Goal: Find specific page/section: Locate item on page

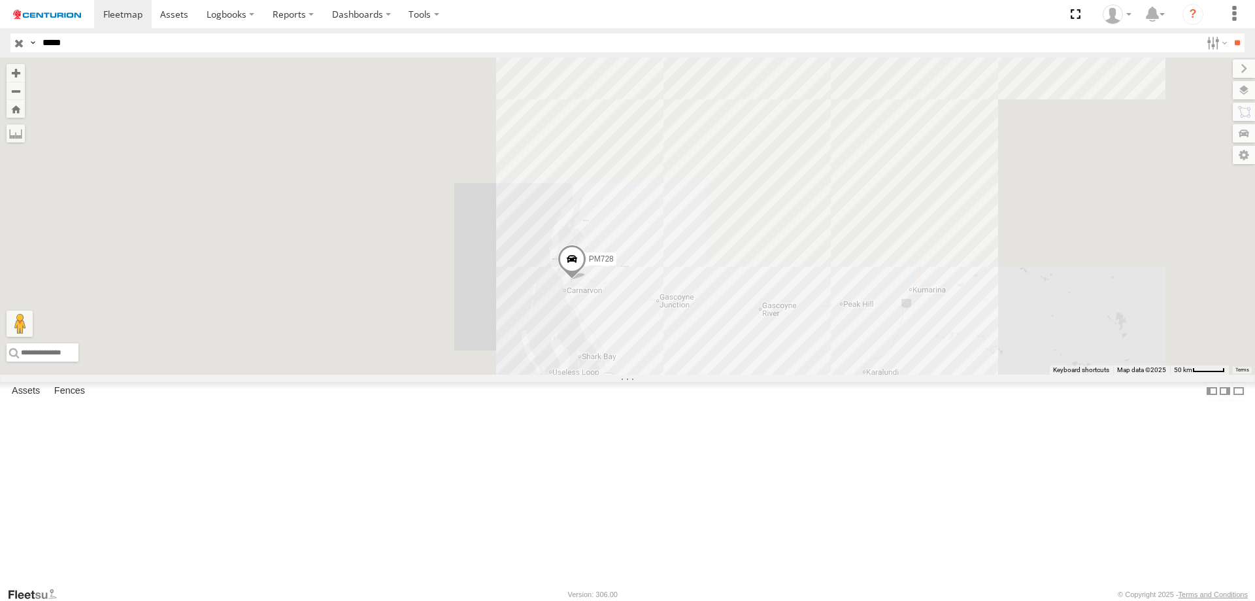
drag, startPoint x: 836, startPoint y: 439, endPoint x: 535, endPoint y: 450, distance: 300.9
click at [535, 375] on div "PM728" at bounding box center [627, 216] width 1255 height 317
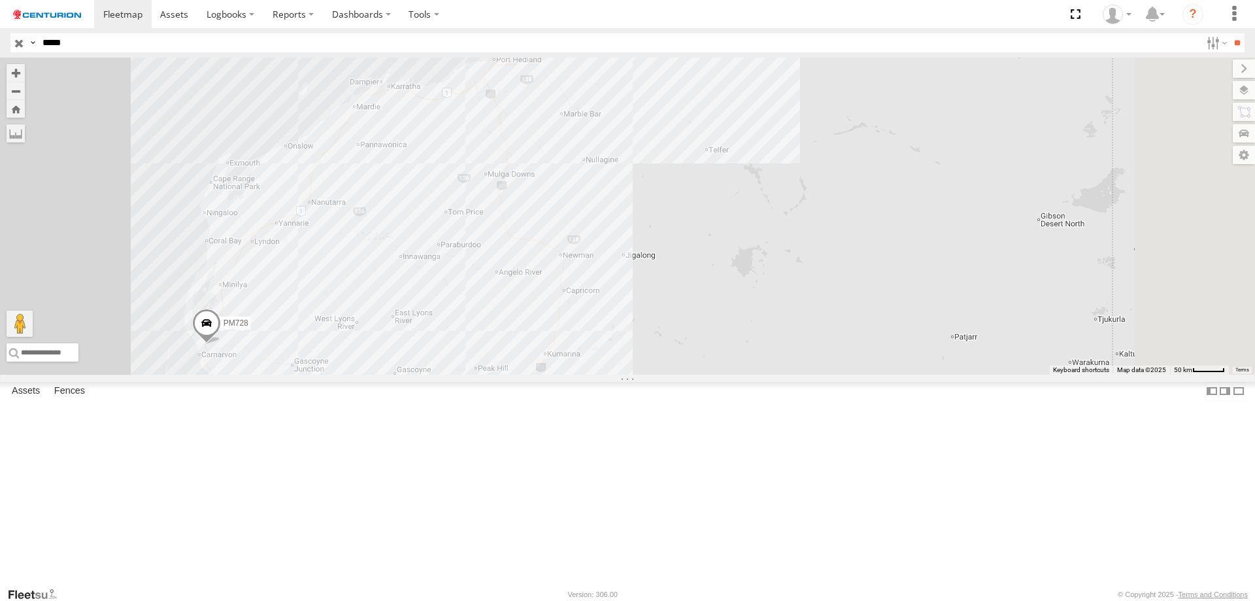
drag, startPoint x: 713, startPoint y: 212, endPoint x: 707, endPoint y: 294, distance: 82.6
click at [707, 294] on div "PM728" at bounding box center [627, 216] width 1255 height 317
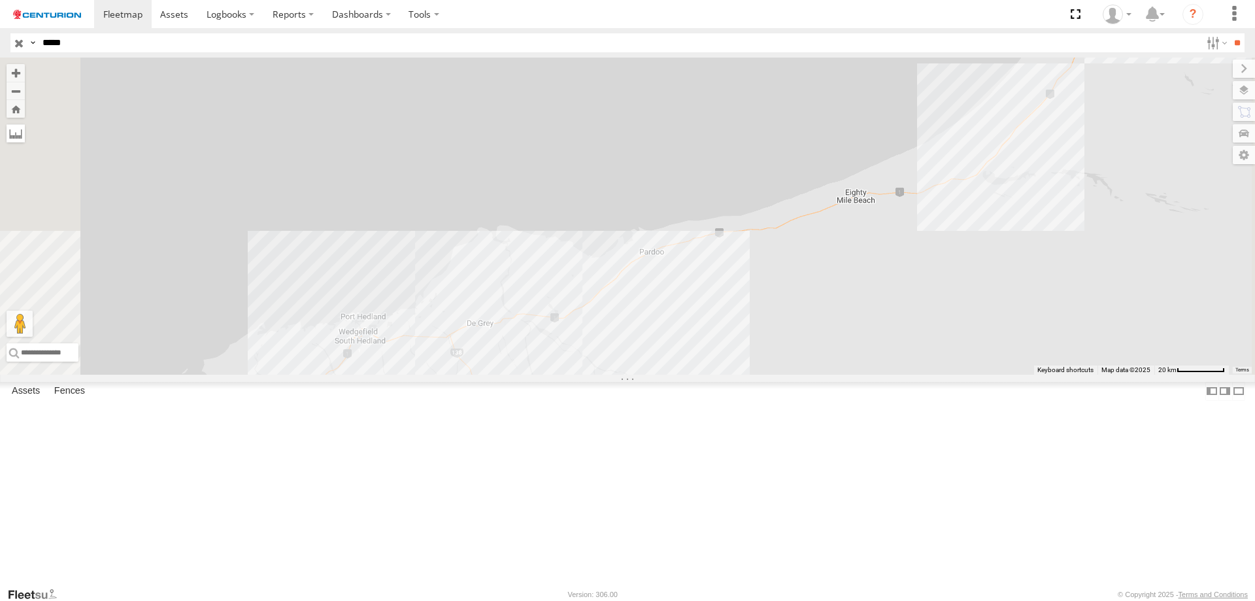
click at [25, 134] on label at bounding box center [16, 133] width 18 height 18
click at [0, 0] on label at bounding box center [0, 0] width 0 height 0
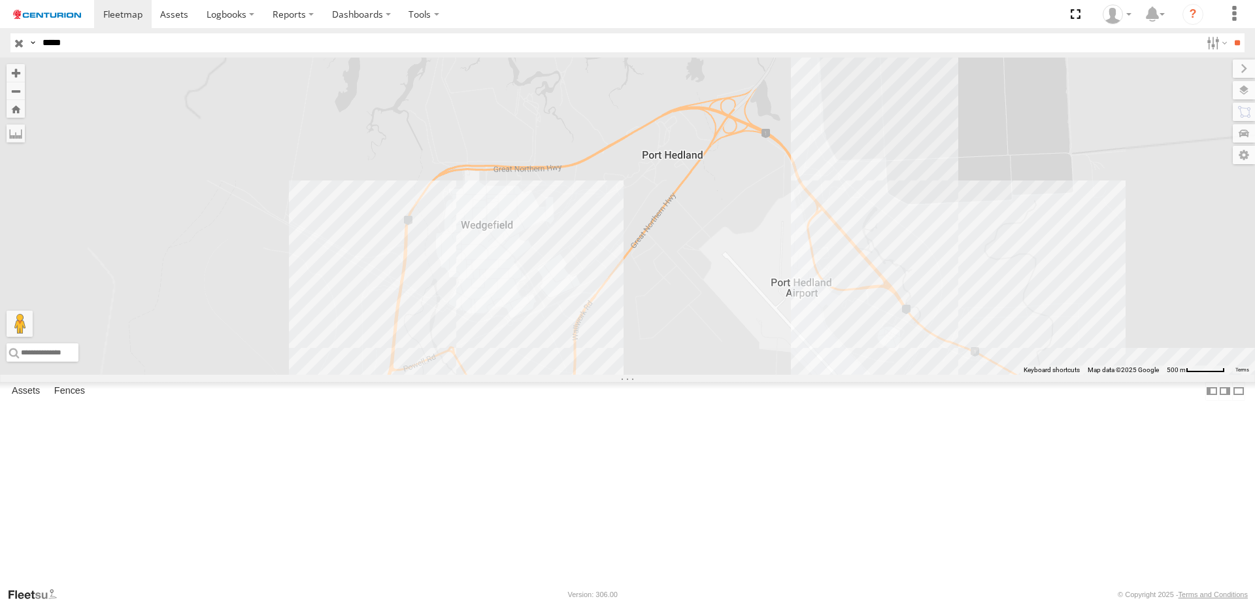
click at [650, 358] on div "PM728" at bounding box center [627, 216] width 1255 height 317
click at [492, 226] on img "Start" at bounding box center [488, 222] width 8 height 8
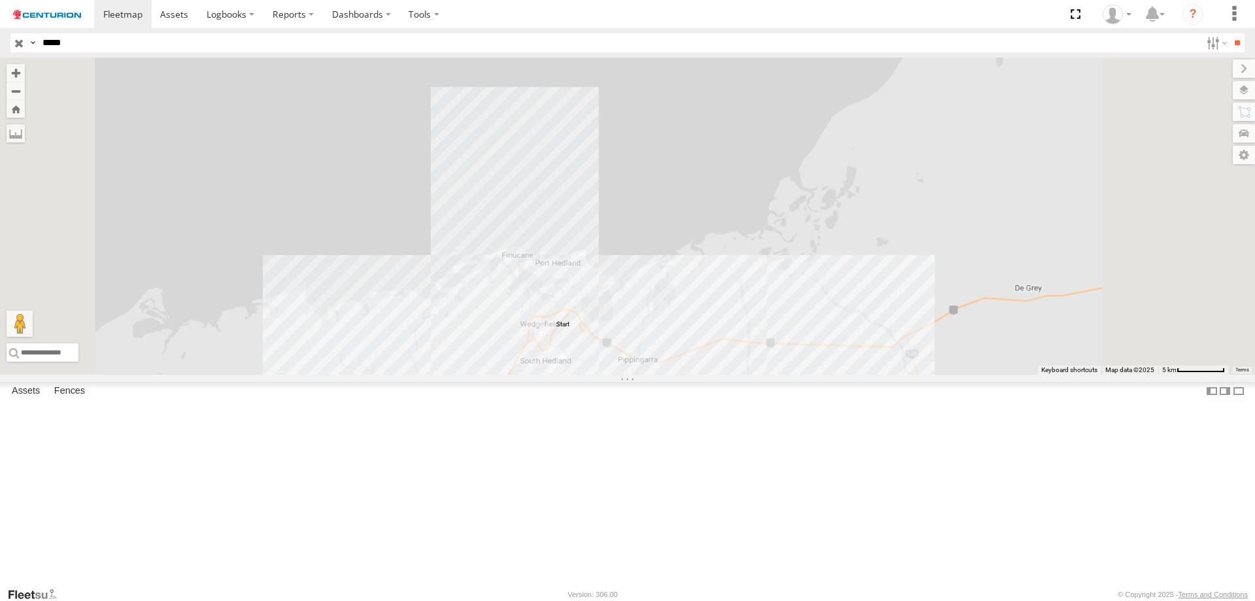
drag, startPoint x: 826, startPoint y: 509, endPoint x: 660, endPoint y: 324, distance: 247.6
click at [661, 326] on div "PM728" at bounding box center [627, 216] width 1255 height 317
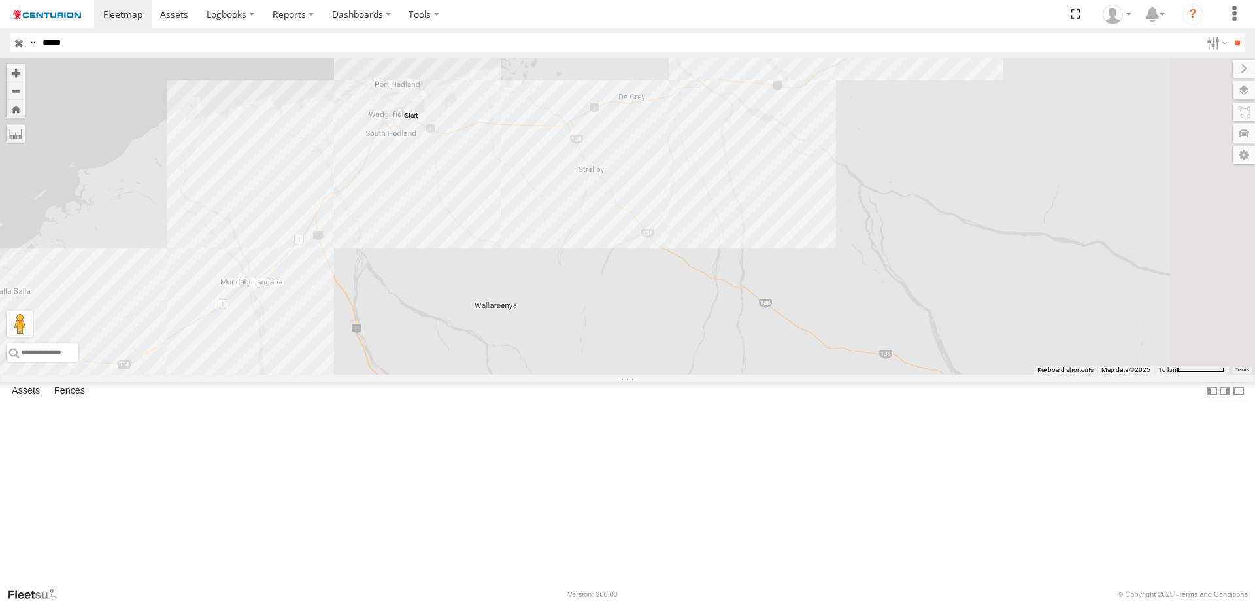
drag, startPoint x: 831, startPoint y: 477, endPoint x: 610, endPoint y: 365, distance: 248.5
click at [610, 365] on div "PM728" at bounding box center [627, 216] width 1255 height 317
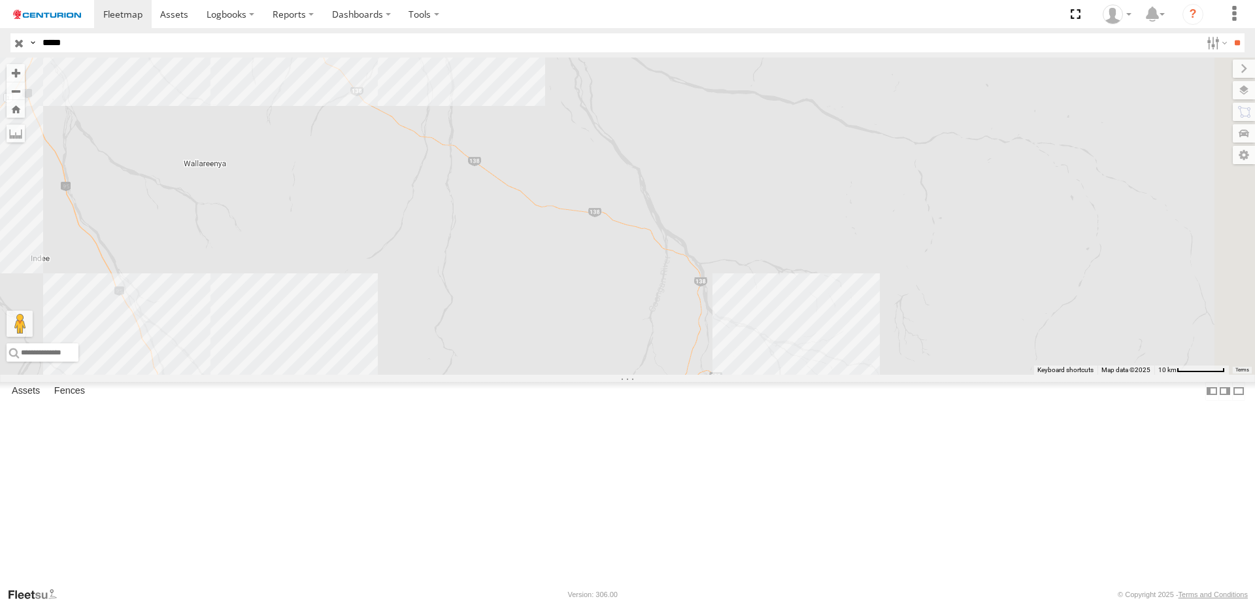
drag, startPoint x: 799, startPoint y: 425, endPoint x: 741, endPoint y: 394, distance: 65.8
click at [741, 375] on div "PM728" at bounding box center [627, 216] width 1255 height 317
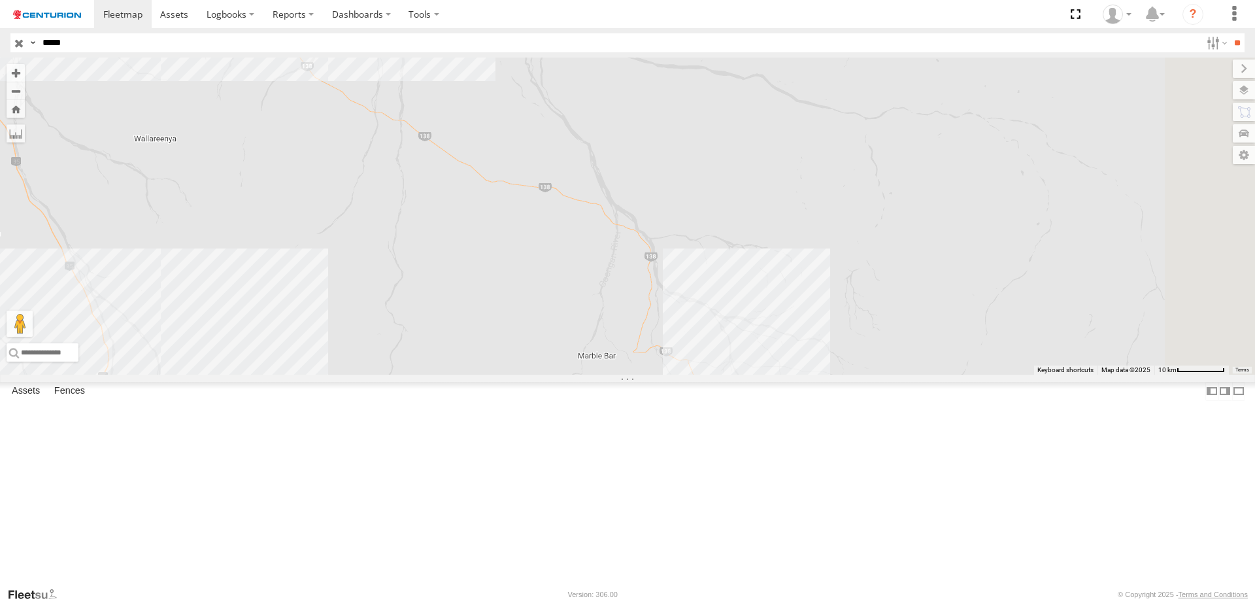
click at [901, 375] on div "PM728" at bounding box center [627, 216] width 1255 height 317
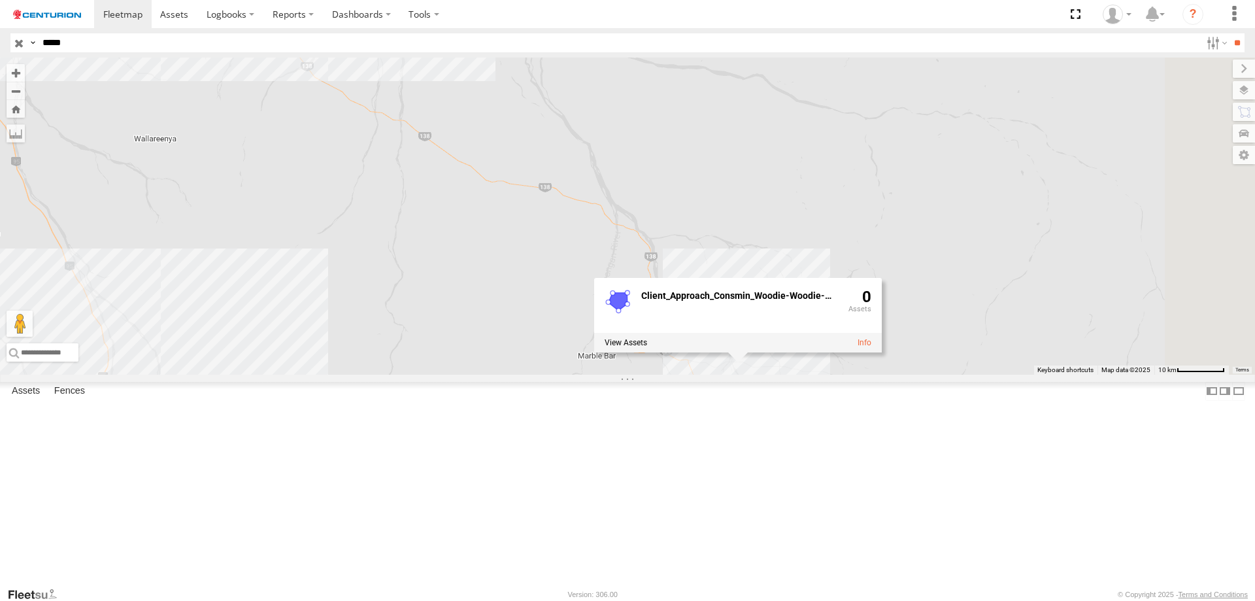
click at [882, 375] on div "PM728 Client_Approach_Consmin_Woodie-Woodie-Mine 0" at bounding box center [627, 216] width 1255 height 317
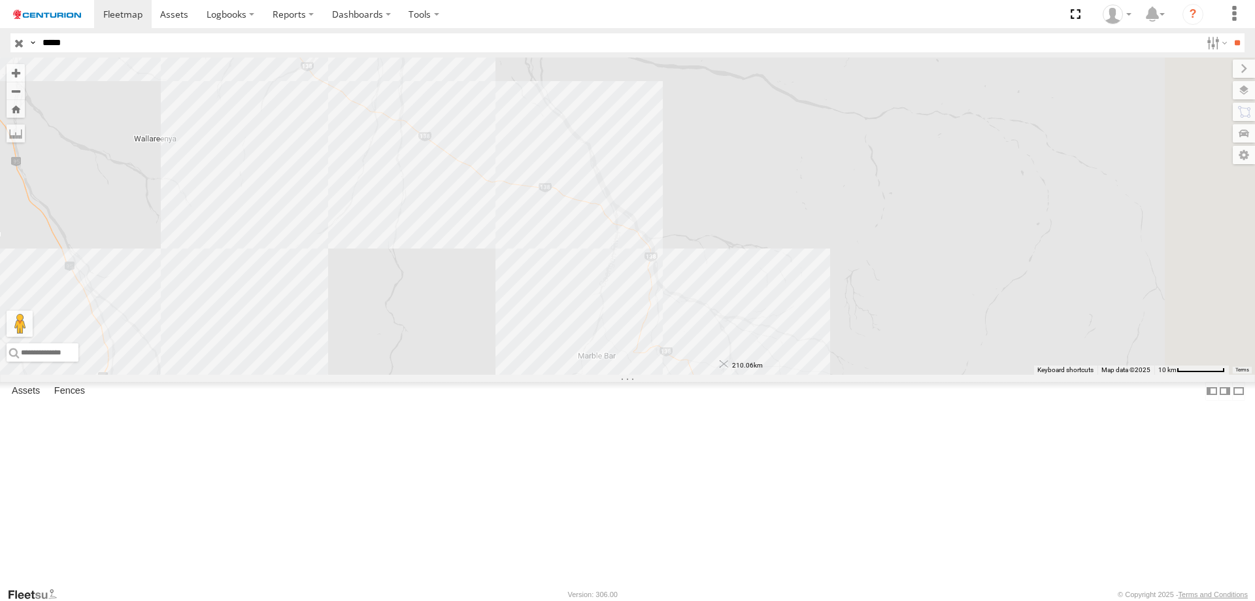
click at [728, 368] on img "Start" at bounding box center [724, 364] width 8 height 8
